Goal: Communication & Community: Answer question/provide support

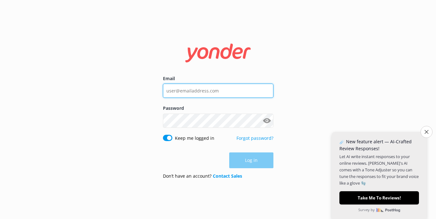
click at [177, 94] on input "Email" at bounding box center [218, 91] width 111 height 14
type input "[EMAIL_ADDRESS][DOMAIN_NAME]"
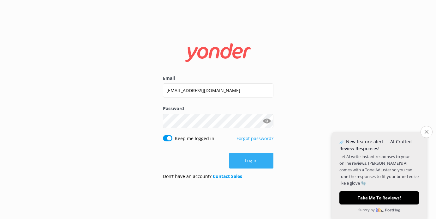
click at [246, 157] on button "Log in" at bounding box center [251, 161] width 44 height 16
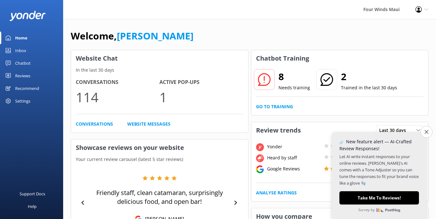
click at [22, 49] on div "Inbox" at bounding box center [20, 50] width 11 height 13
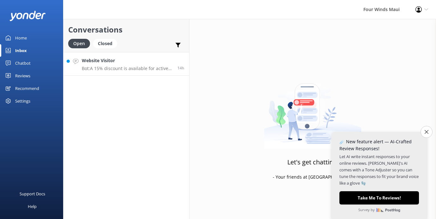
click at [126, 56] on link "Website Visitor Bot: A 15% discount is available for active military personnel.…" at bounding box center [126, 64] width 126 height 24
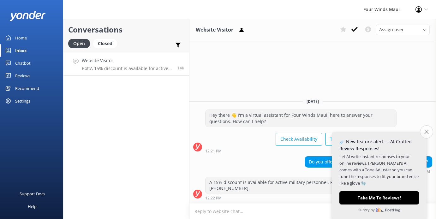
click at [424, 132] on icon "Close survey" at bounding box center [426, 132] width 4 height 4
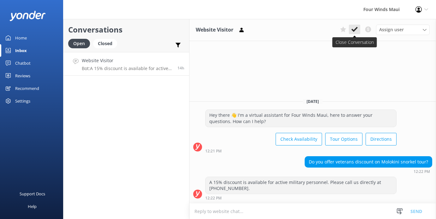
click at [357, 30] on icon at bounding box center [355, 29] width 6 height 6
